Goal: Task Accomplishment & Management: Complete application form

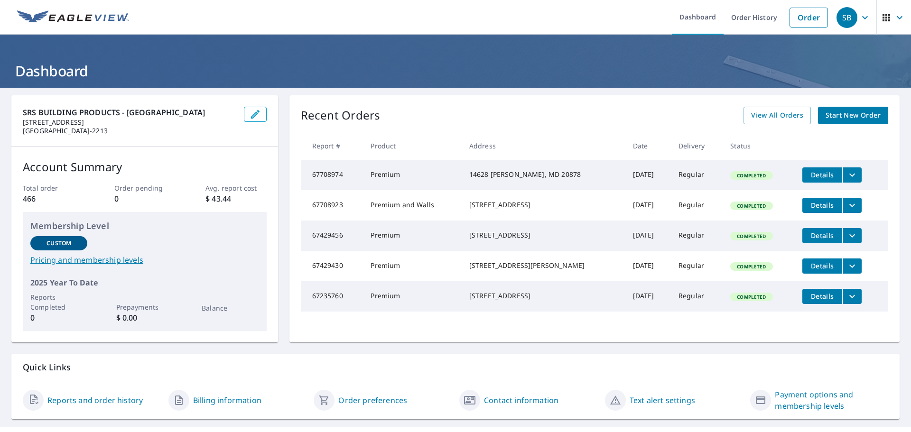
click at [838, 114] on span "Start New Order" at bounding box center [852, 116] width 55 height 12
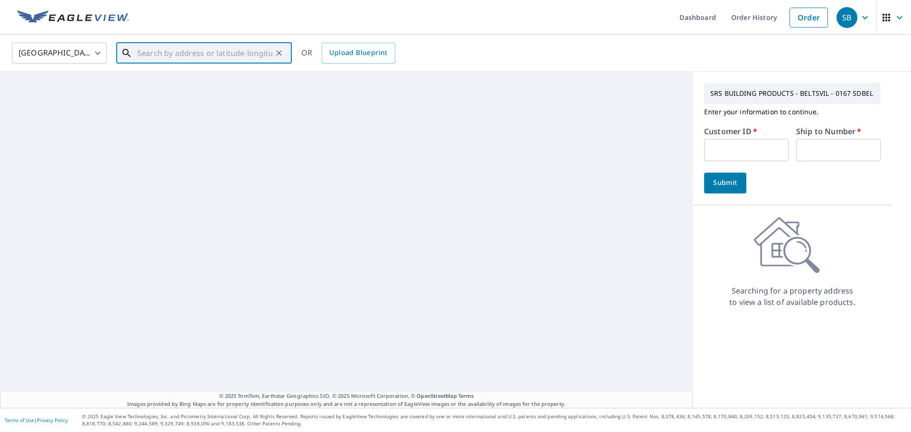
click at [158, 52] on input "text" at bounding box center [204, 53] width 135 height 27
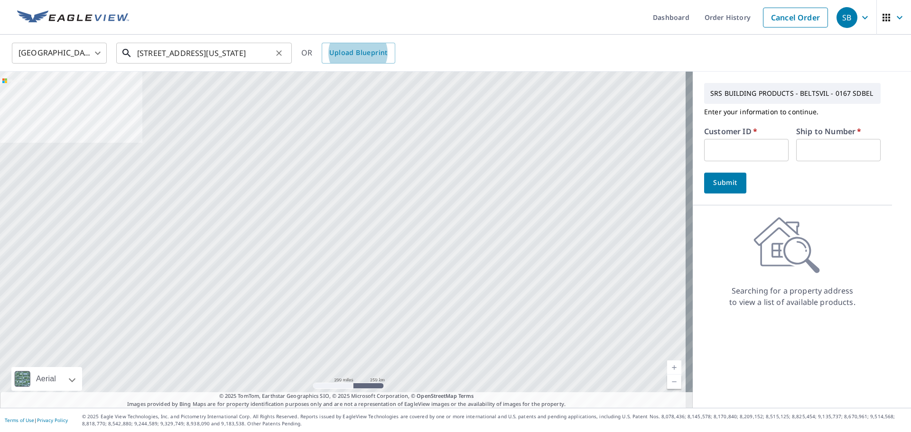
click at [237, 45] on input "[STREET_ADDRESS][US_STATE]" at bounding box center [204, 53] width 135 height 27
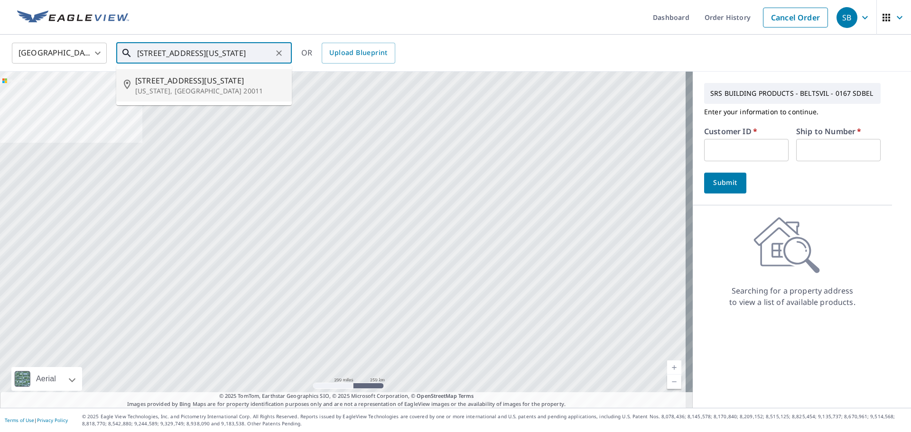
click at [195, 85] on span "[STREET_ADDRESS][US_STATE]" at bounding box center [209, 80] width 149 height 11
type input "[STREET_ADDRESS][US_STATE][US_STATE]"
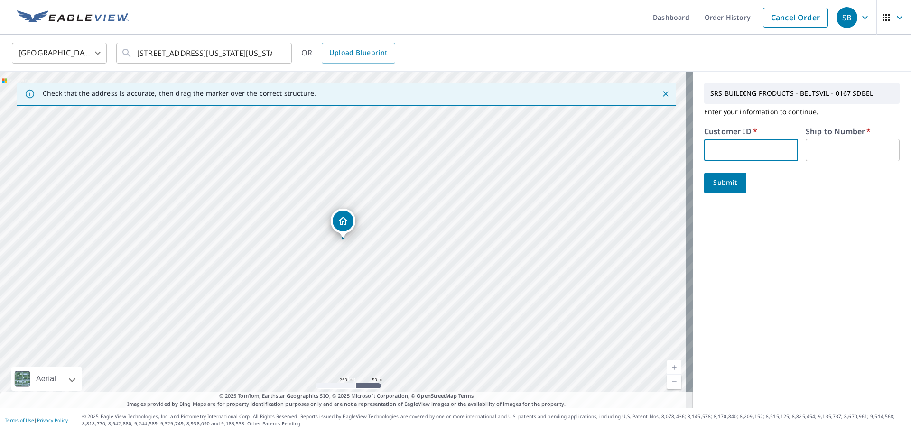
click at [720, 155] on input "text" at bounding box center [751, 150] width 94 height 22
type input "JAI167"
click at [815, 149] on input "text" at bounding box center [852, 150] width 94 height 22
type input "1"
click at [704, 178] on button "Submit" at bounding box center [725, 183] width 42 height 21
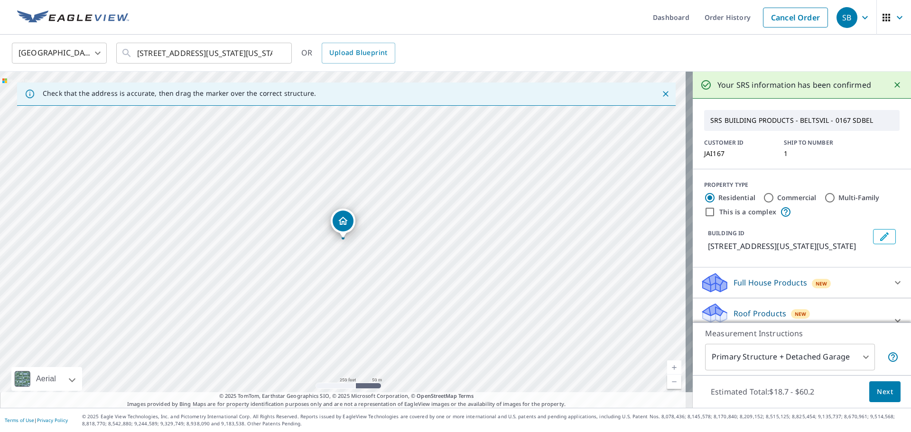
click at [877, 387] on span "Next" at bounding box center [885, 392] width 16 height 12
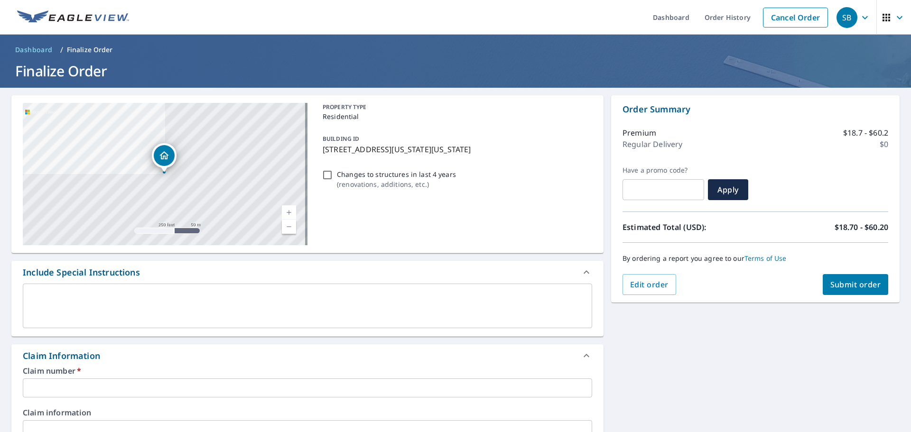
drag, startPoint x: 478, startPoint y: 148, endPoint x: 319, endPoint y: 155, distance: 159.5
click at [319, 155] on div "BUILDING ID [STREET_ADDRESS][US_STATE][US_STATE]" at bounding box center [455, 144] width 273 height 30
checkbox input "true"
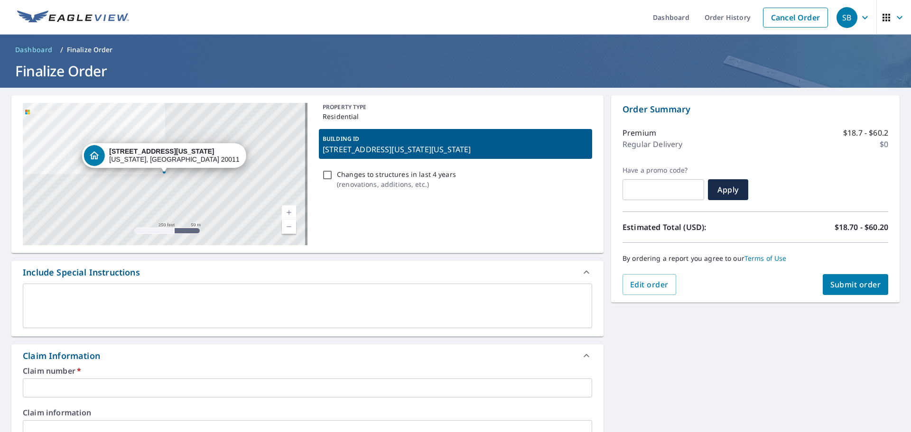
copy p "[STREET_ADDRESS][US_STATE][US_STATE]"
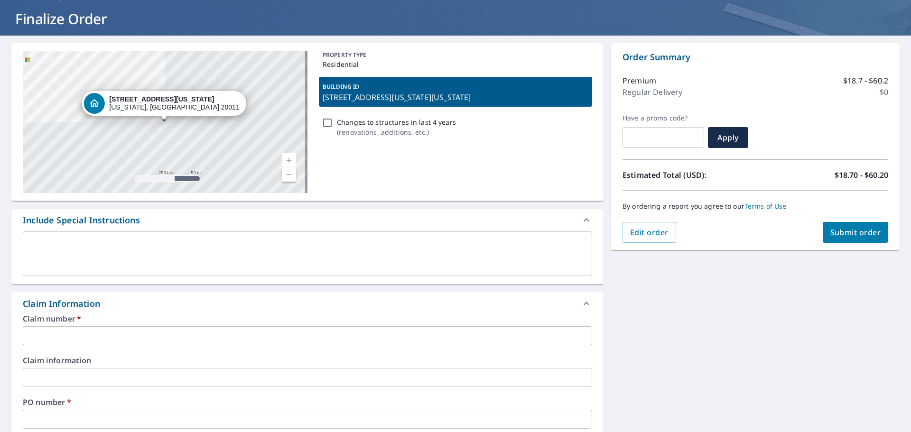
scroll to position [190, 0]
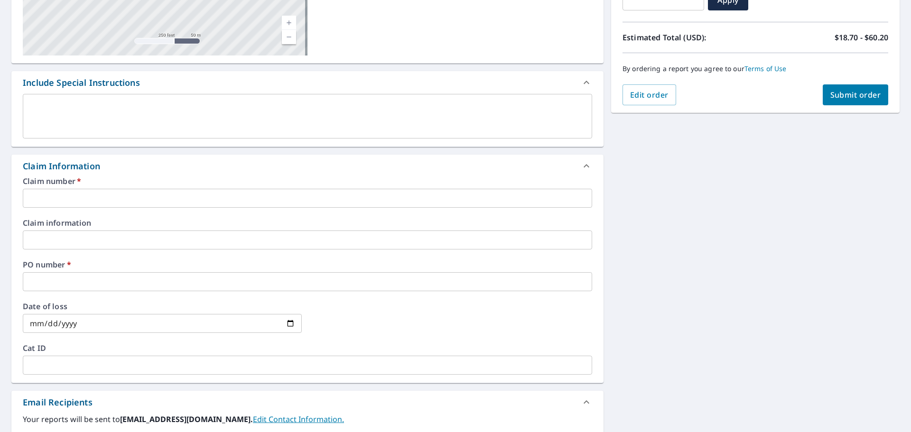
click at [87, 199] on input "text" at bounding box center [307, 198] width 569 height 19
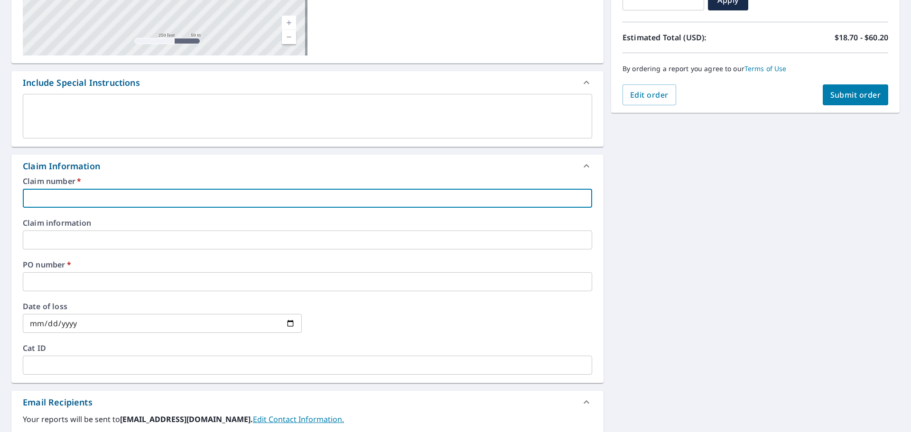
paste input "[STREET_ADDRESS][US_STATE][US_STATE]"
type input "[STREET_ADDRESS][US_STATE][US_STATE]"
checkbox input "true"
type input "[STREET_ADDRESS][US_STATE][US_STATE]"
click at [57, 282] on input "text" at bounding box center [307, 281] width 569 height 19
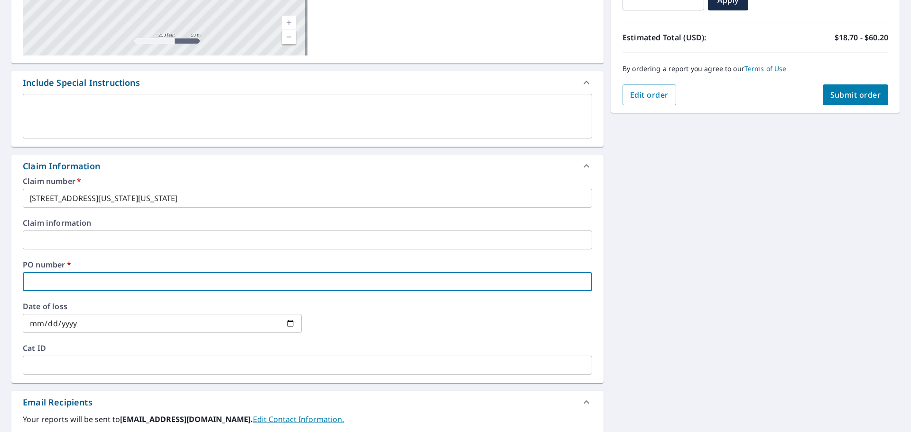
type input "e"
checkbox input "true"
type input "e&"
checkbox input "true"
type input "E&E CONTRACTING LLC"
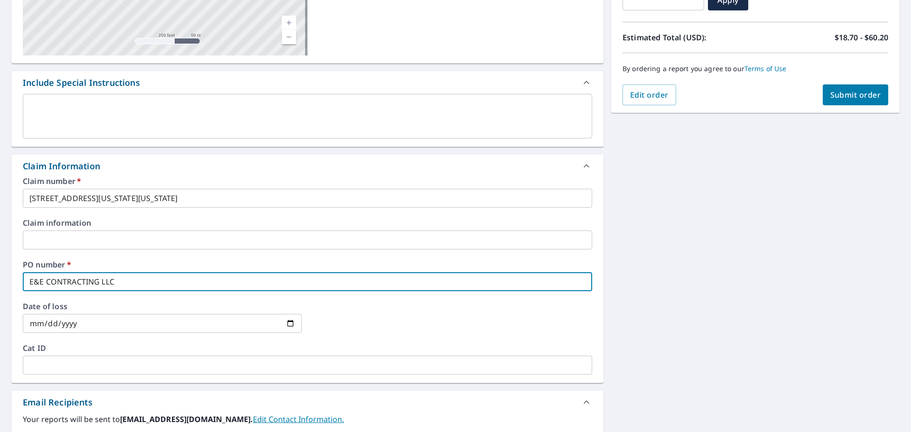
checkbox input "true"
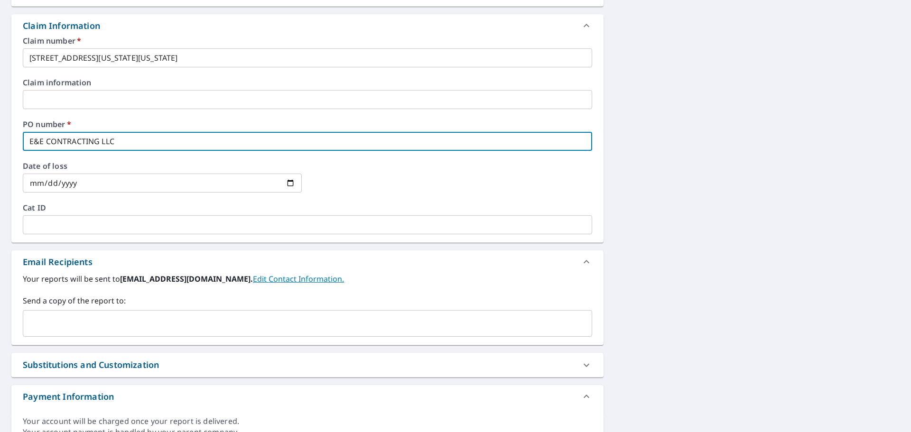
scroll to position [332, 0]
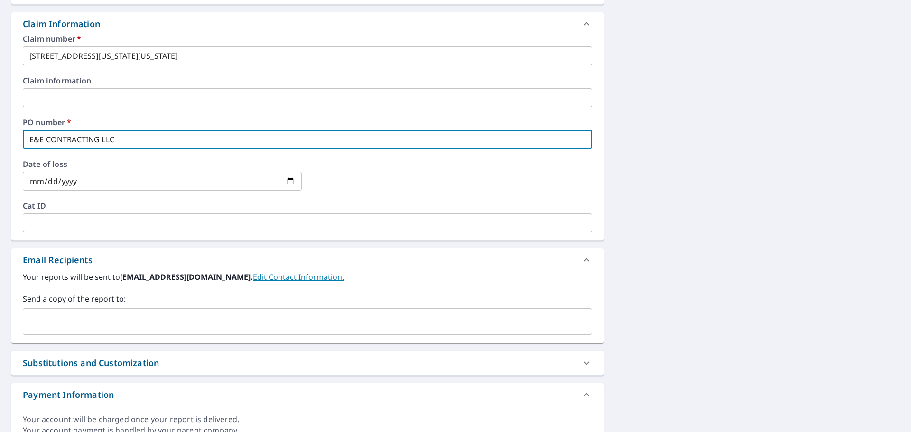
click at [108, 311] on div "​" at bounding box center [307, 321] width 569 height 27
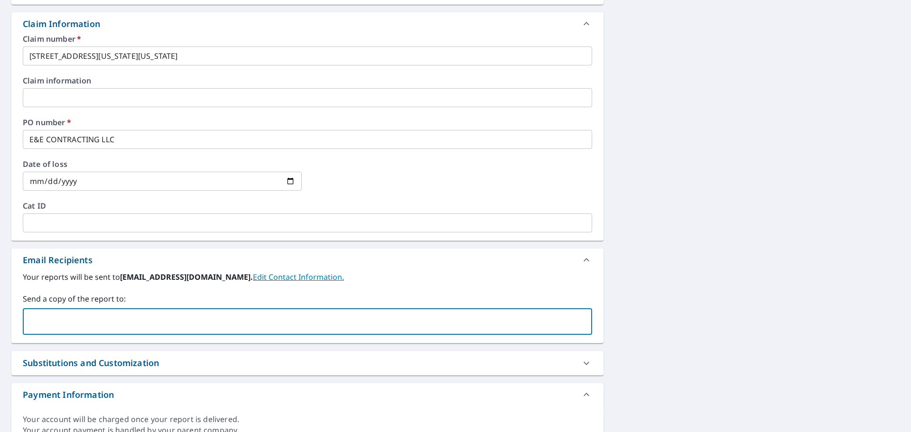
click at [81, 317] on input "text" at bounding box center [300, 322] width 546 height 18
type input "[EMAIL_ADDRESS][DOMAIN_NAME]"
checkbox input "true"
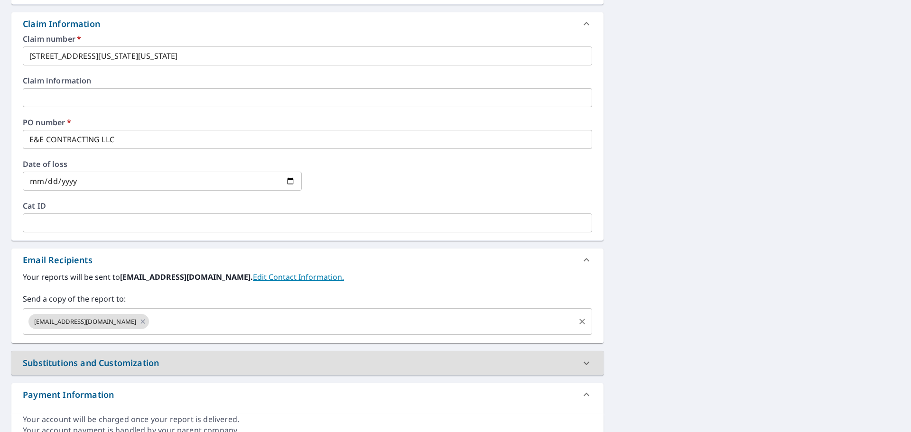
click at [192, 321] on input "text" at bounding box center [361, 322] width 423 height 18
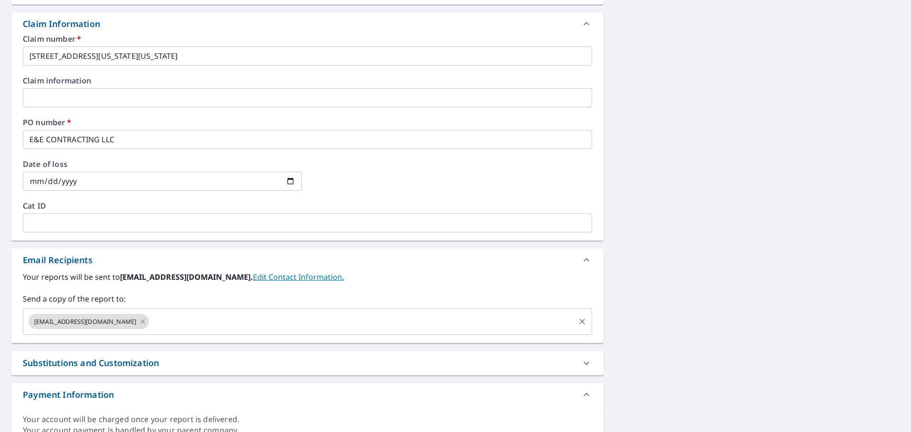
click at [240, 323] on input "text" at bounding box center [361, 322] width 423 height 18
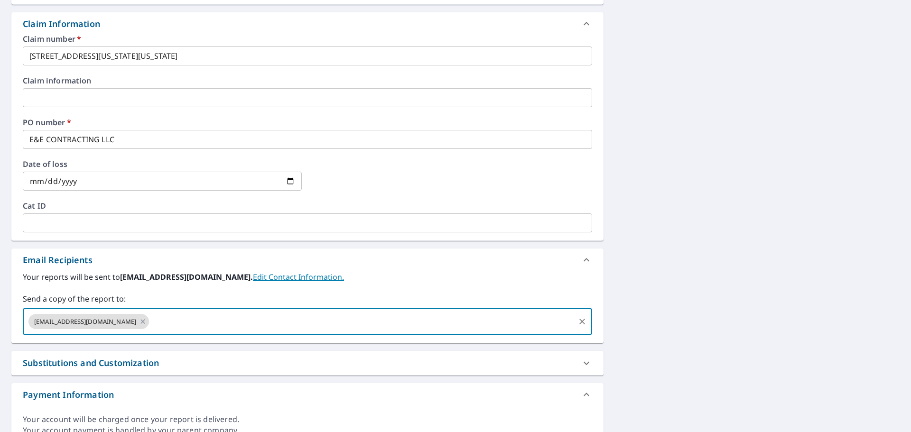
paste input "[EMAIL_ADDRESS][DOMAIN_NAME]"
type input "[EMAIL_ADDRESS][DOMAIN_NAME]"
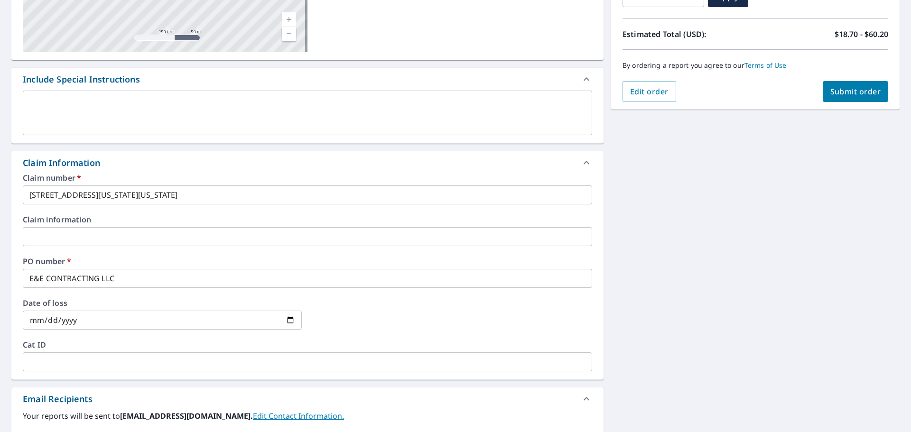
scroll to position [190, 0]
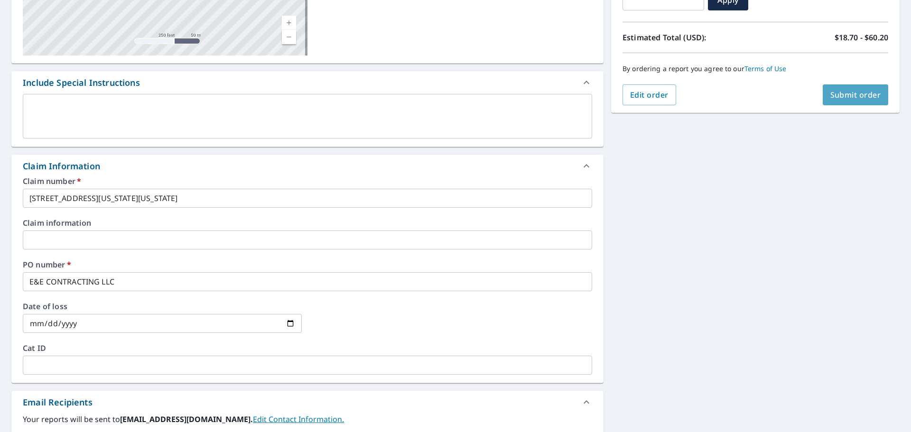
click at [841, 92] on span "Submit order" at bounding box center [855, 95] width 51 height 10
checkbox input "true"
